Goal: Task Accomplishment & Management: Complete application form

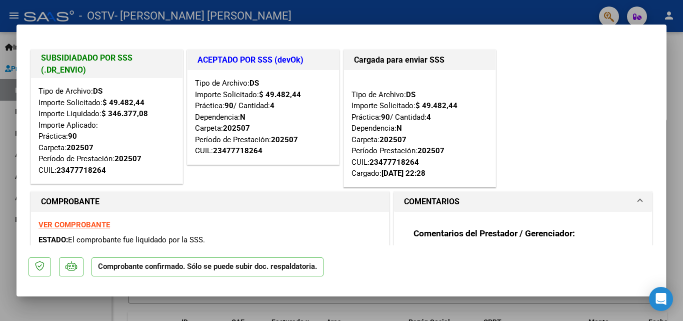
click at [679, 119] on div at bounding box center [341, 160] width 683 height 321
type input "$ 0,00"
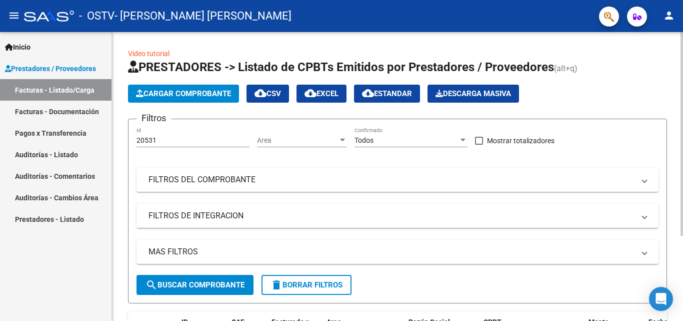
scroll to position [121, 0]
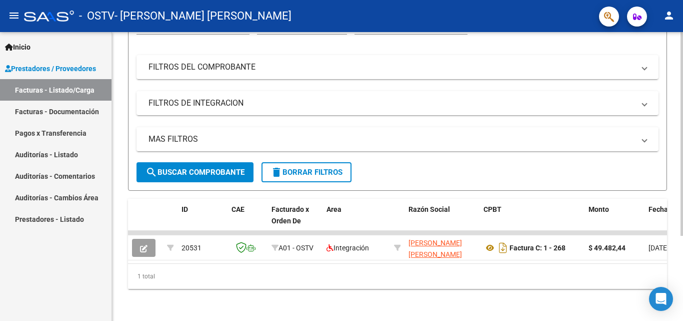
click at [683, 222] on div at bounding box center [682, 219] width 3 height 204
click at [58, 110] on link "Facturas - Documentación" at bounding box center [56, 112] width 112 height 22
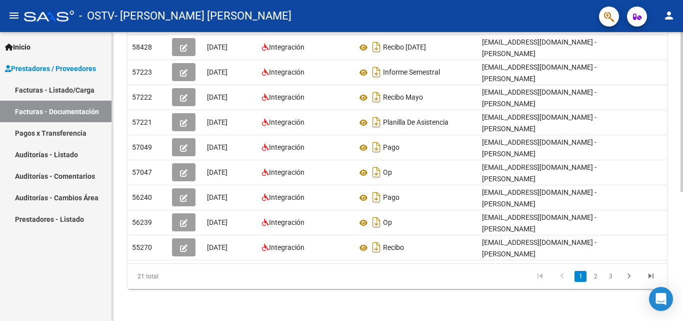
click at [683, 316] on div at bounding box center [682, 241] width 3 height 160
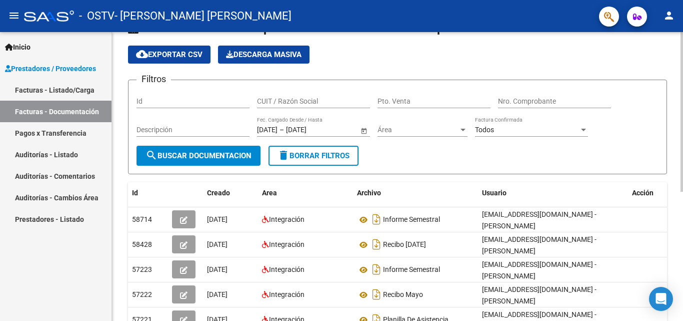
scroll to position [26, 0]
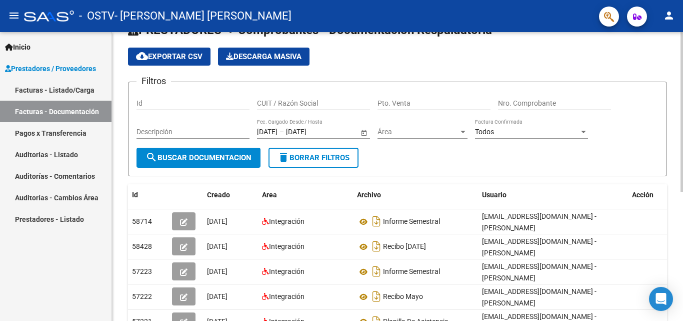
click at [683, 202] on div at bounding box center [682, 127] width 3 height 160
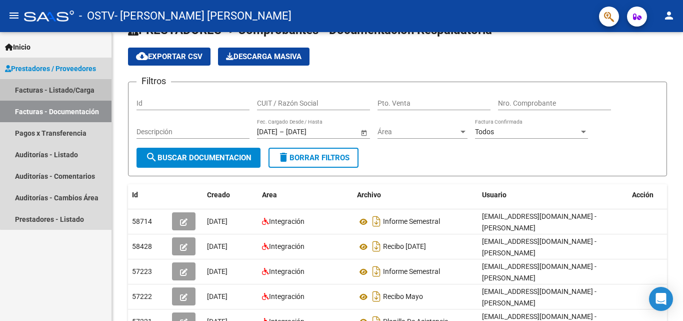
click at [80, 89] on link "Facturas - Listado/Carga" at bounding box center [56, 90] width 112 height 22
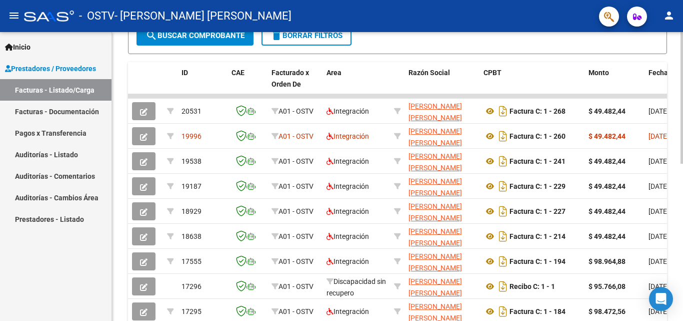
scroll to position [242, 0]
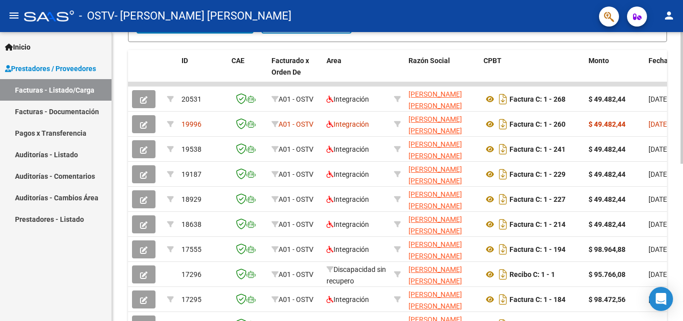
click at [683, 257] on div at bounding box center [682, 220] width 3 height 132
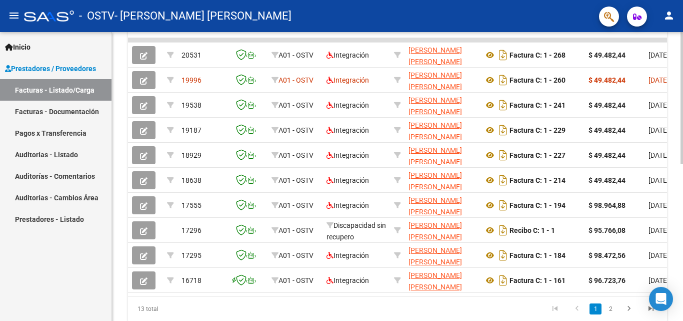
scroll to position [304, 0]
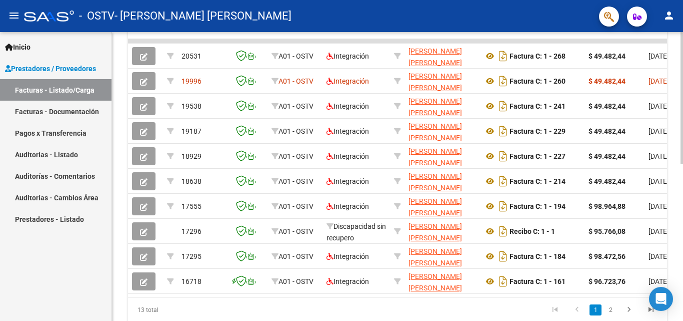
click at [682, 275] on div at bounding box center [682, 240] width 3 height 132
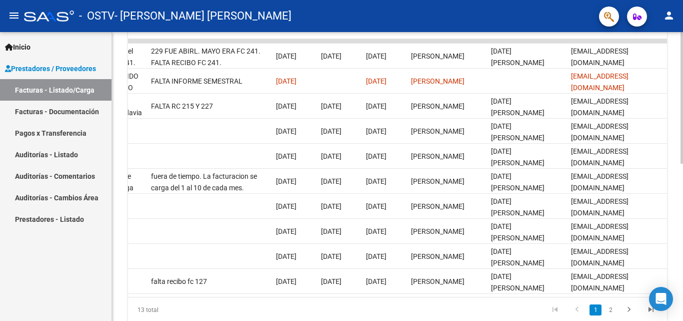
scroll to position [16, 0]
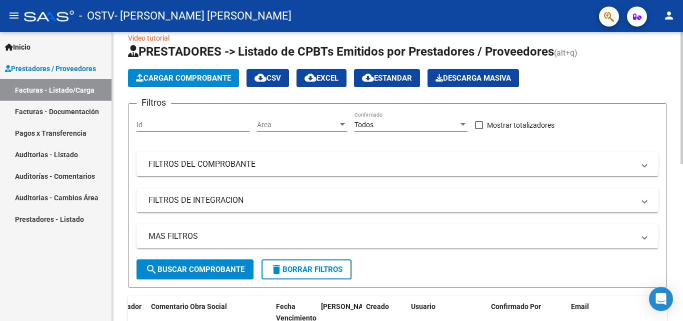
click at [683, 123] on div at bounding box center [682, 176] width 3 height 289
click at [683, 123] on div at bounding box center [682, 105] width 3 height 132
click at [188, 76] on span "Cargar Comprobante" at bounding box center [183, 78] width 95 height 9
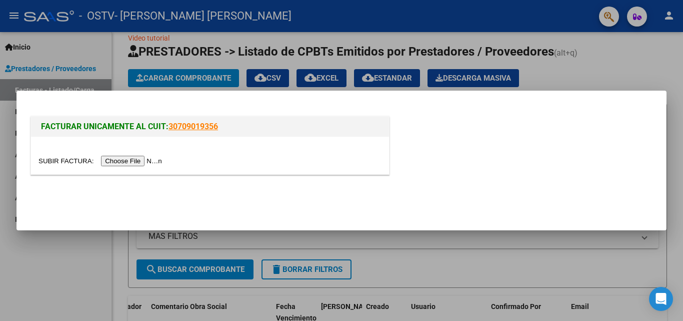
click at [150, 160] on input "file" at bounding box center [102, 161] width 127 height 11
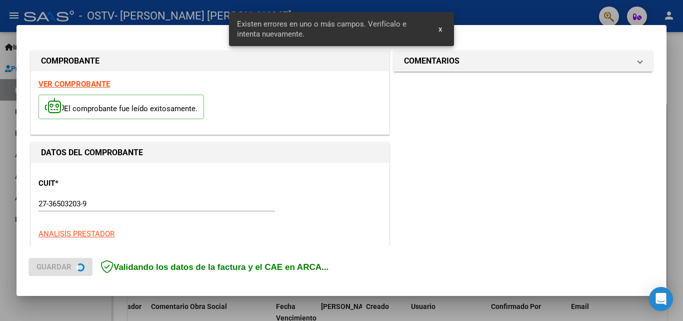
scroll to position [207, 0]
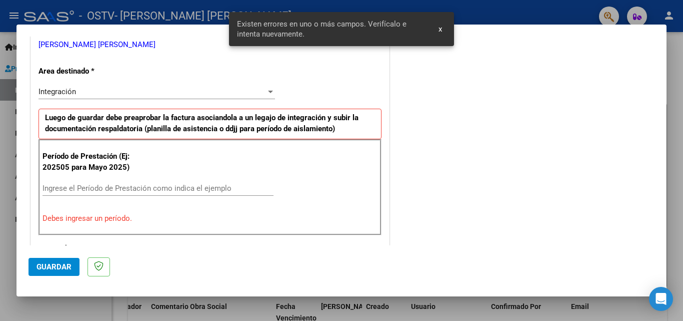
click at [443, 31] on button "x" at bounding box center [441, 29] width 20 height 18
click at [100, 12] on div at bounding box center [341, 160] width 683 height 321
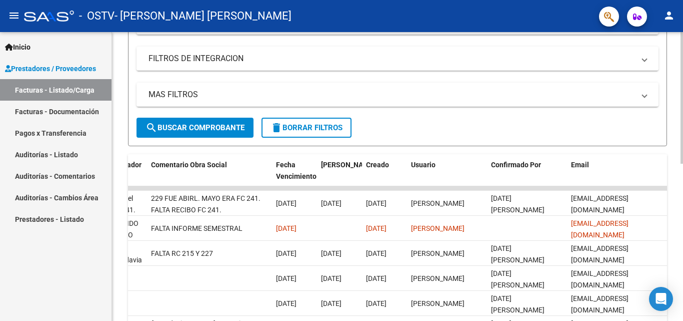
scroll to position [163, 0]
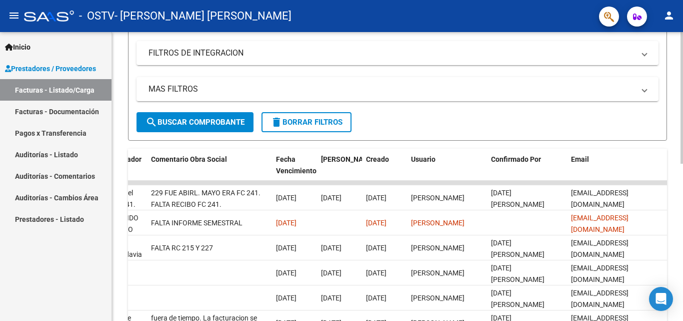
click at [683, 200] on div at bounding box center [682, 174] width 3 height 132
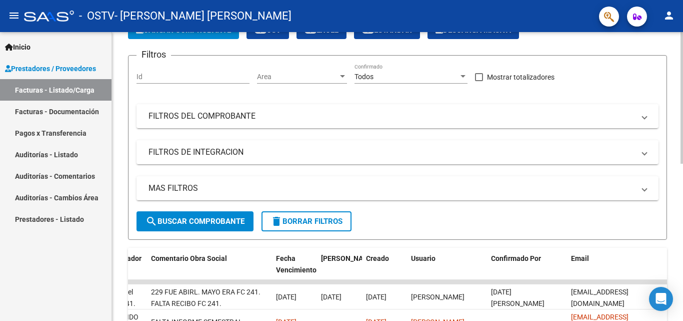
scroll to position [0, 0]
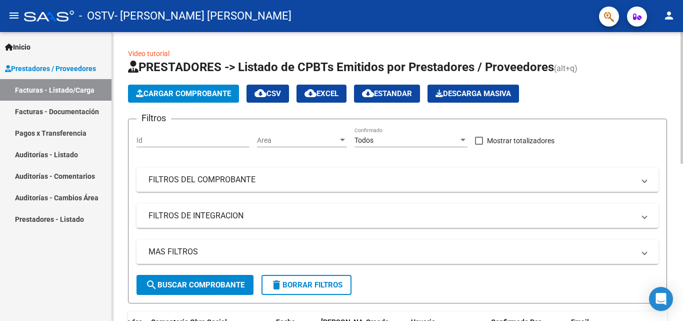
click at [683, 37] on div at bounding box center [682, 98] width 3 height 132
click at [189, 87] on button "Cargar Comprobante" at bounding box center [183, 94] width 111 height 18
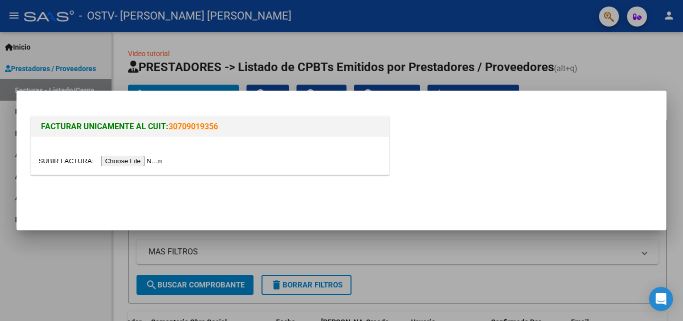
click at [149, 162] on input "file" at bounding box center [102, 161] width 127 height 11
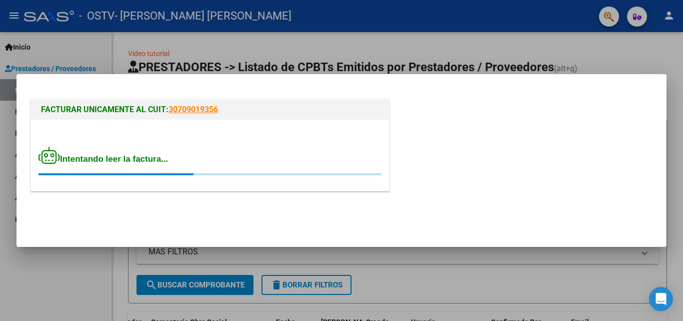
drag, startPoint x: 149, startPoint y: 162, endPoint x: 103, endPoint y: 54, distance: 117.4
click at [103, 54] on div at bounding box center [341, 160] width 683 height 321
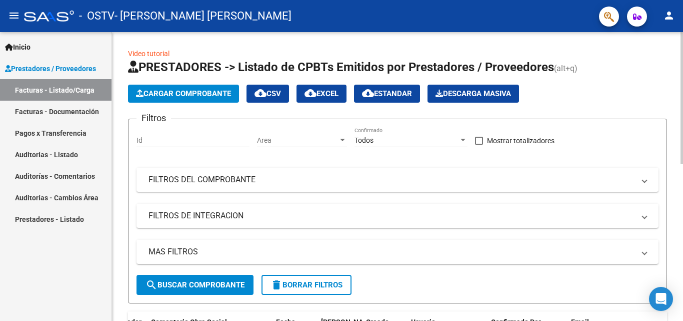
click at [683, 158] on div at bounding box center [682, 98] width 3 height 132
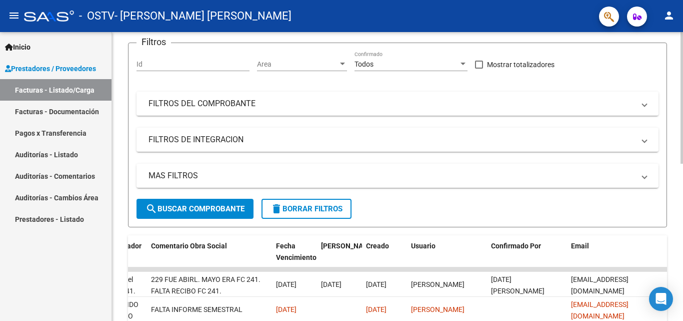
scroll to position [346, 0]
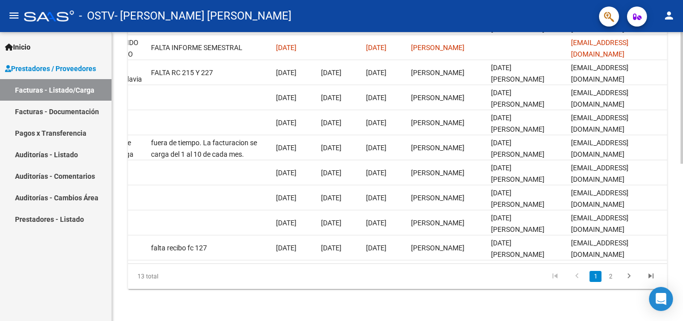
click at [683, 226] on div at bounding box center [682, 176] width 3 height 289
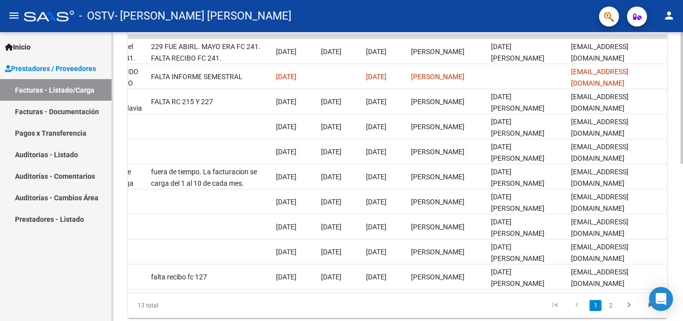
click at [683, 262] on div at bounding box center [682, 242] width 3 height 132
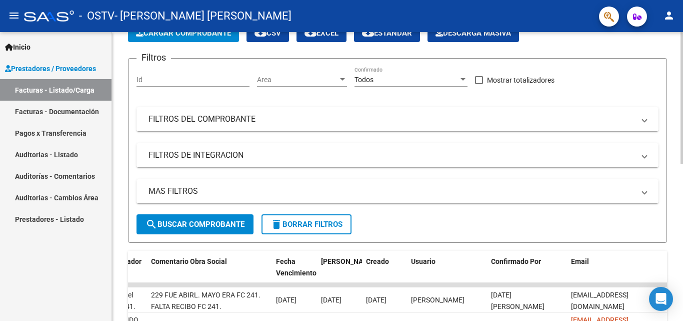
scroll to position [0, 0]
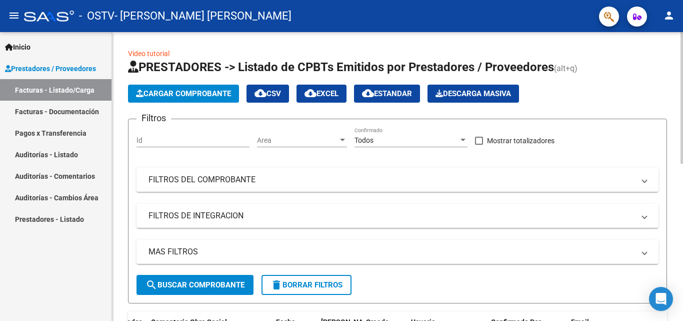
click at [683, 92] on div at bounding box center [682, 98] width 3 height 132
click at [194, 102] on button "Cargar Comprobante" at bounding box center [183, 94] width 111 height 18
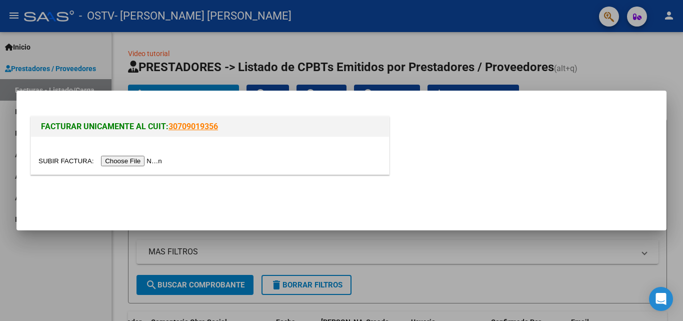
click at [158, 160] on input "file" at bounding box center [102, 161] width 127 height 11
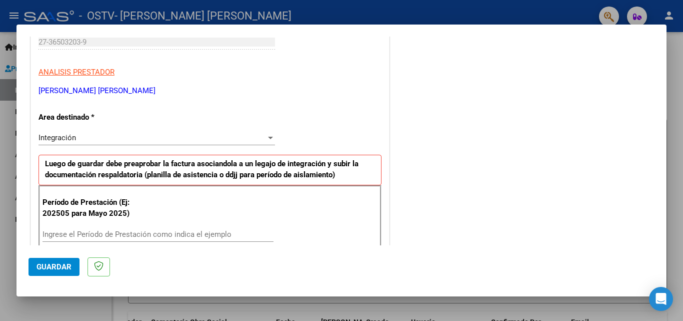
scroll to position [207, 0]
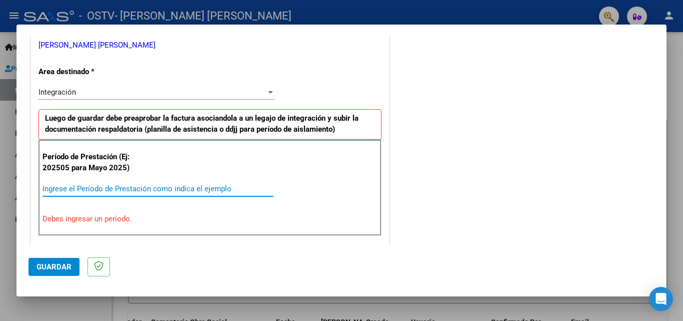
click at [98, 189] on input "Ingrese el Período de Prestación como indica el ejemplo" at bounding box center [158, 188] width 231 height 9
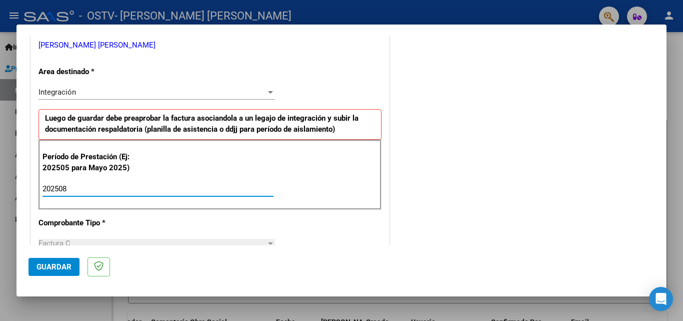
type input "202508"
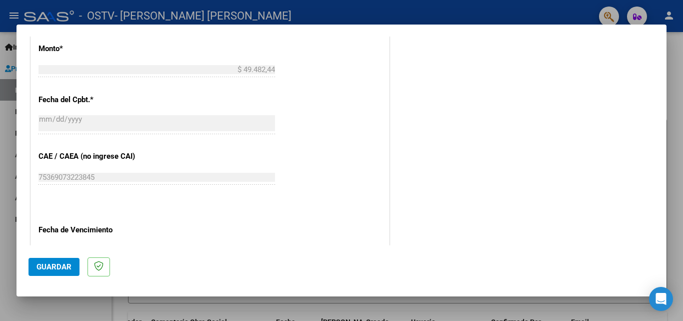
scroll to position [590, 0]
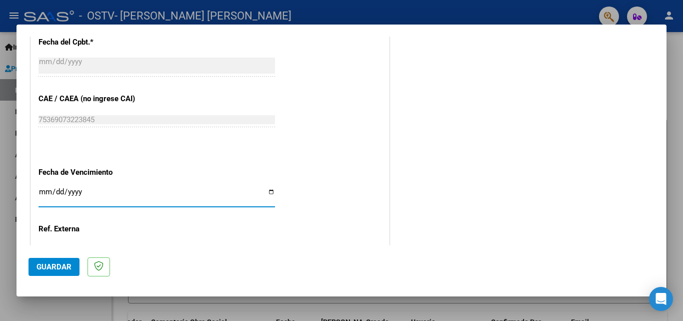
click at [41, 194] on input "Ingresar la fecha" at bounding box center [157, 196] width 237 height 16
type input "[DATE]"
click at [59, 191] on input "[DATE]" at bounding box center [157, 196] width 237 height 16
type input "[DATE]"
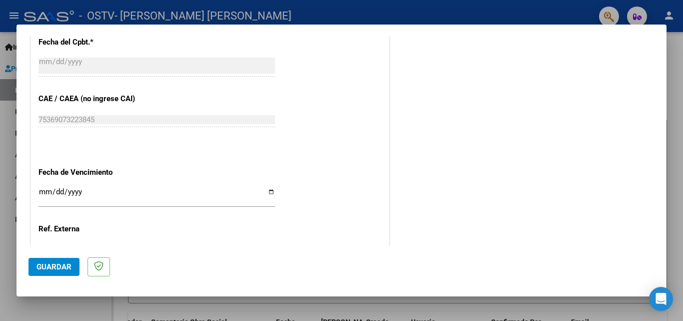
scroll to position [672, 0]
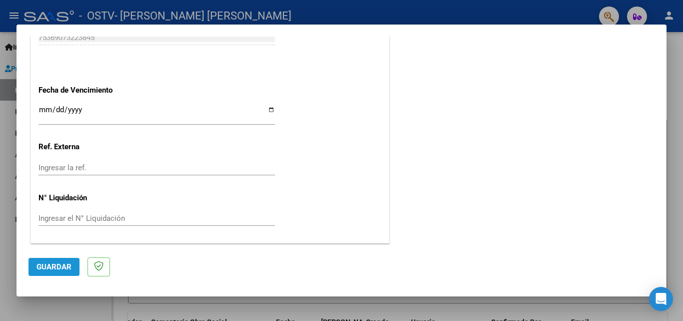
click at [56, 272] on button "Guardar" at bounding box center [54, 267] width 51 height 18
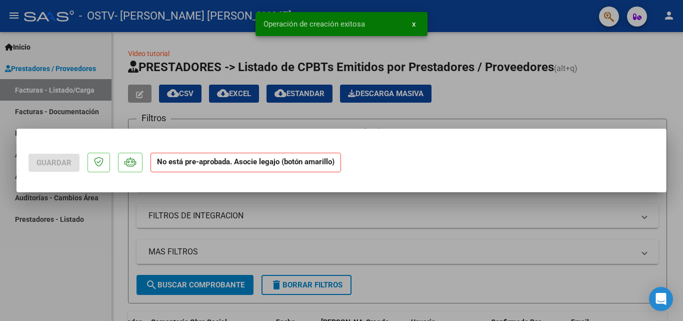
scroll to position [0, 0]
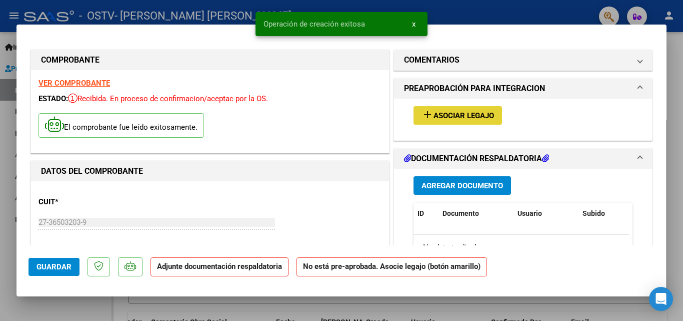
click at [439, 116] on span "Asociar Legajo" at bounding box center [464, 115] width 61 height 9
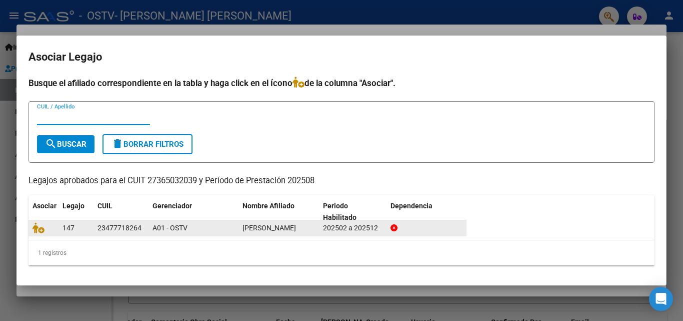
click at [375, 230] on div "202502 a 202512" at bounding box center [353, 228] width 60 height 12
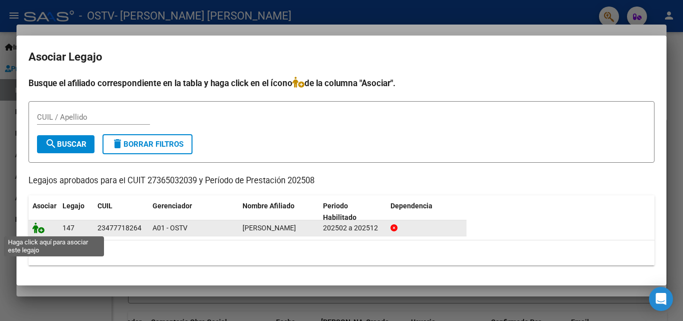
click at [38, 230] on icon at bounding box center [39, 227] width 12 height 11
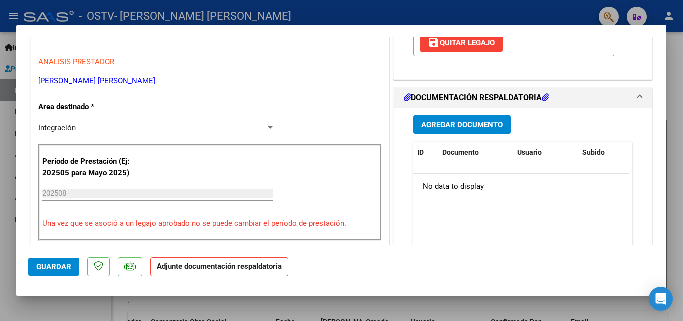
scroll to position [174, 0]
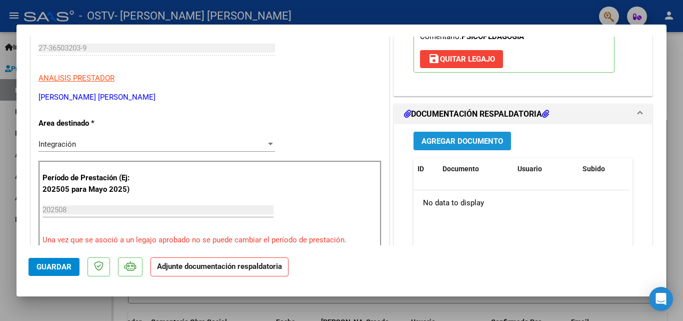
click at [464, 134] on button "Agregar Documento" at bounding box center [463, 141] width 98 height 19
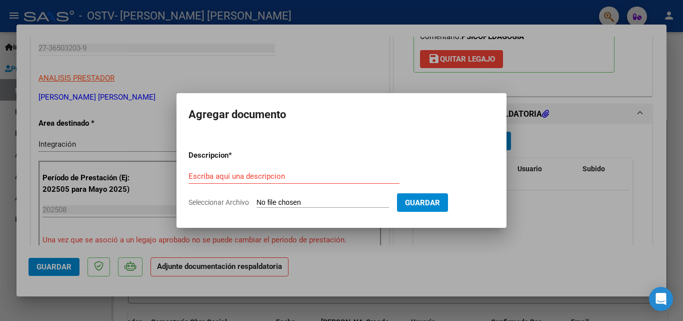
click at [301, 201] on input "Seleccionar Archivo" at bounding box center [323, 203] width 133 height 10
click at [260, 178] on input "Escriba aquí una descripcion" at bounding box center [294, 176] width 211 height 9
click at [245, 172] on input "Escriba aquí una descripcion" at bounding box center [294, 176] width 211 height 9
click at [278, 203] on input "Seleccionar Archivo" at bounding box center [323, 203] width 133 height 10
click at [547, 164] on div at bounding box center [341, 160] width 683 height 321
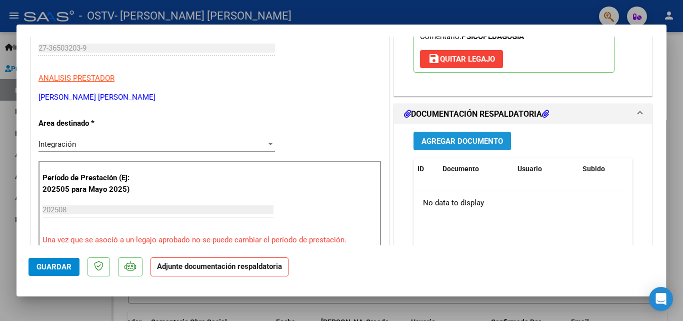
click at [444, 145] on span "Agregar Documento" at bounding box center [463, 141] width 82 height 9
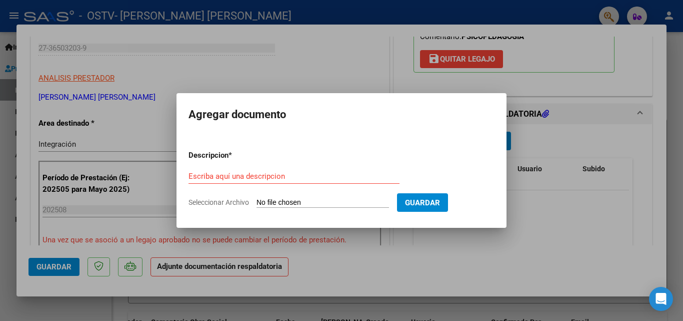
click at [347, 205] on input "Seleccionar Archivo" at bounding box center [323, 203] width 133 height 10
type input "C:\fakepath\Asistencia [PERSON_NAME].pdf"
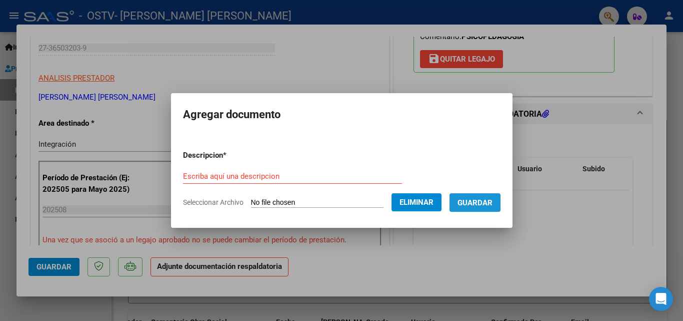
click at [471, 202] on span "Guardar" at bounding box center [475, 202] width 35 height 9
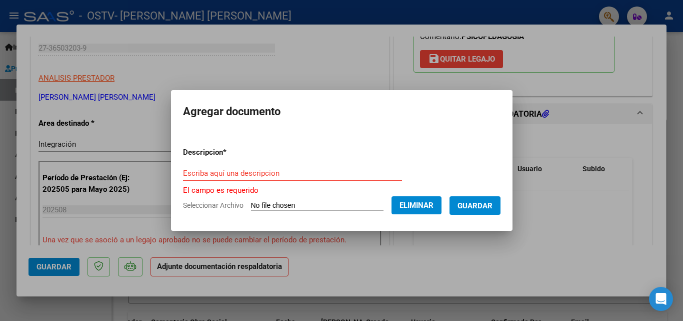
click at [278, 178] on div "Escriba aquí una descripcion" at bounding box center [292, 173] width 219 height 15
click at [269, 169] on input "Escriba aquí una descripcion" at bounding box center [292, 173] width 219 height 9
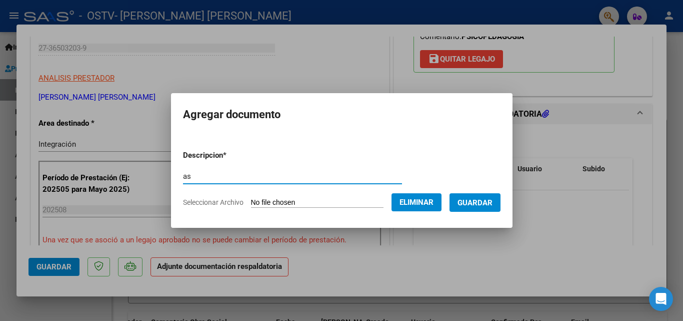
type input "a"
type input "ASISTENCIA AGOSTO"
click at [496, 209] on button "Guardar" at bounding box center [475, 202] width 51 height 19
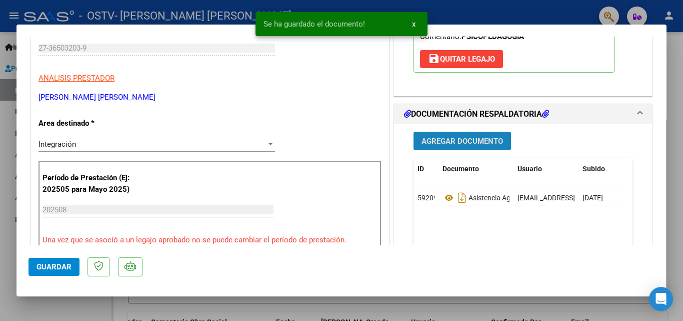
click at [444, 135] on button "Agregar Documento" at bounding box center [463, 141] width 98 height 19
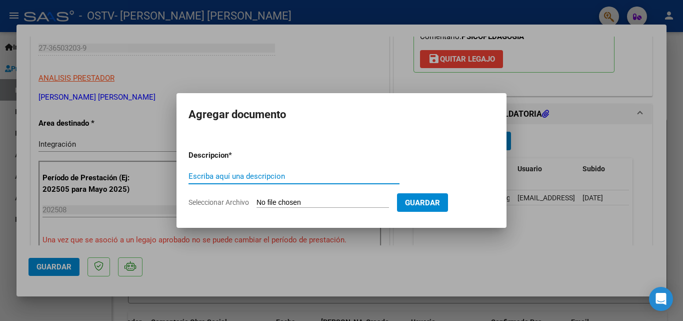
click at [287, 173] on input "Escriba aquí una descripcion" at bounding box center [294, 176] width 211 height 9
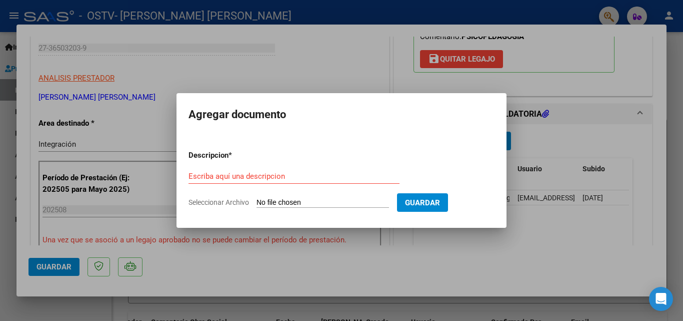
click at [307, 210] on form "Descripcion * Escriba aquí una descripcion Seleccionar Archivo Guardar" at bounding box center [342, 178] width 306 height 73
click at [305, 201] on input "Seleccionar Archivo" at bounding box center [323, 203] width 133 height 10
type input "C:\fakepath\INFORME SEMESTRAL [DATE] [PERSON_NAME].pdf"
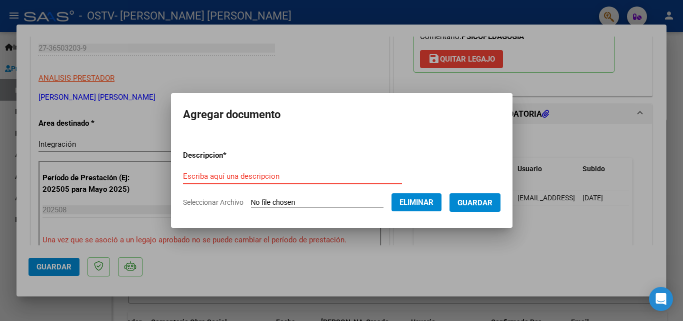
click at [258, 174] on input "Escriba aquí una descripcion" at bounding box center [292, 176] width 219 height 9
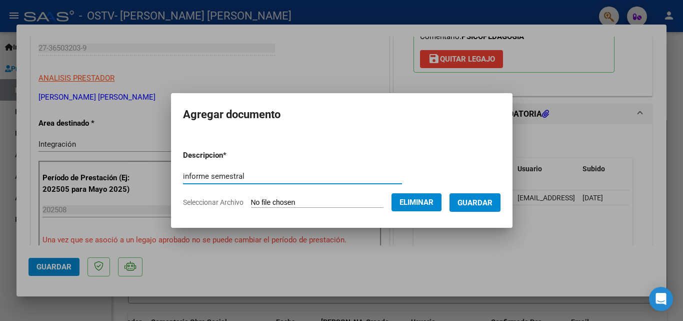
type input "informe semestral"
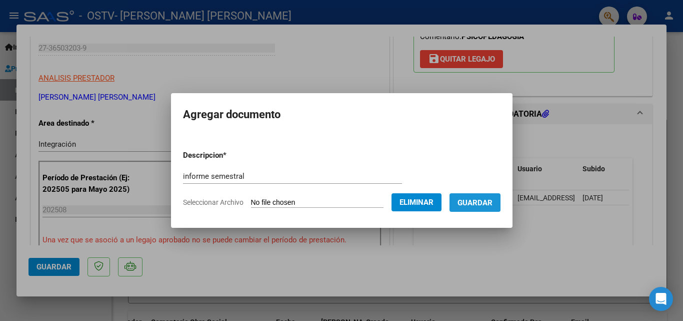
click at [483, 210] on button "Guardar" at bounding box center [475, 202] width 51 height 19
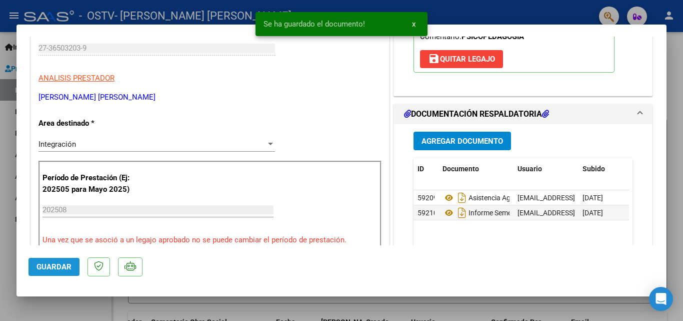
click at [57, 262] on span "Guardar" at bounding box center [54, 266] width 35 height 9
click at [317, 300] on div at bounding box center [341, 160] width 683 height 321
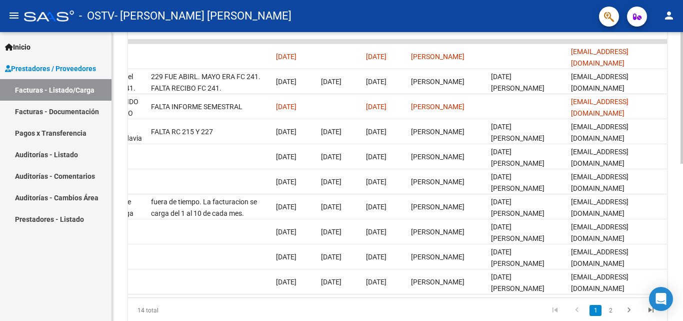
scroll to position [299, 0]
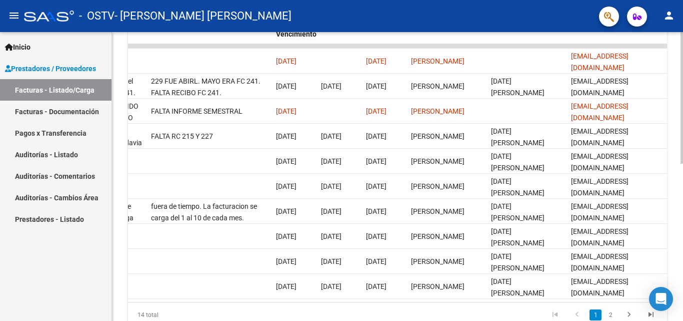
click at [683, 275] on div at bounding box center [682, 238] width 3 height 132
drag, startPoint x: 568, startPoint y: 310, endPoint x: 555, endPoint y: 308, distance: 13.2
click at [555, 302] on datatable-body "21183 A01 - OSTV Integración [PERSON_NAME] [PERSON_NAME] 27365032039 Factura C:…" at bounding box center [397, 173] width 539 height 258
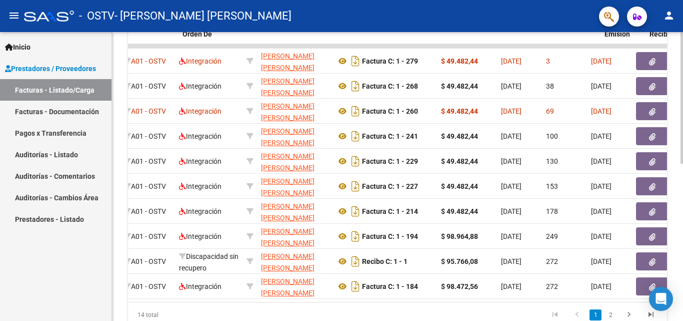
scroll to position [0, 0]
